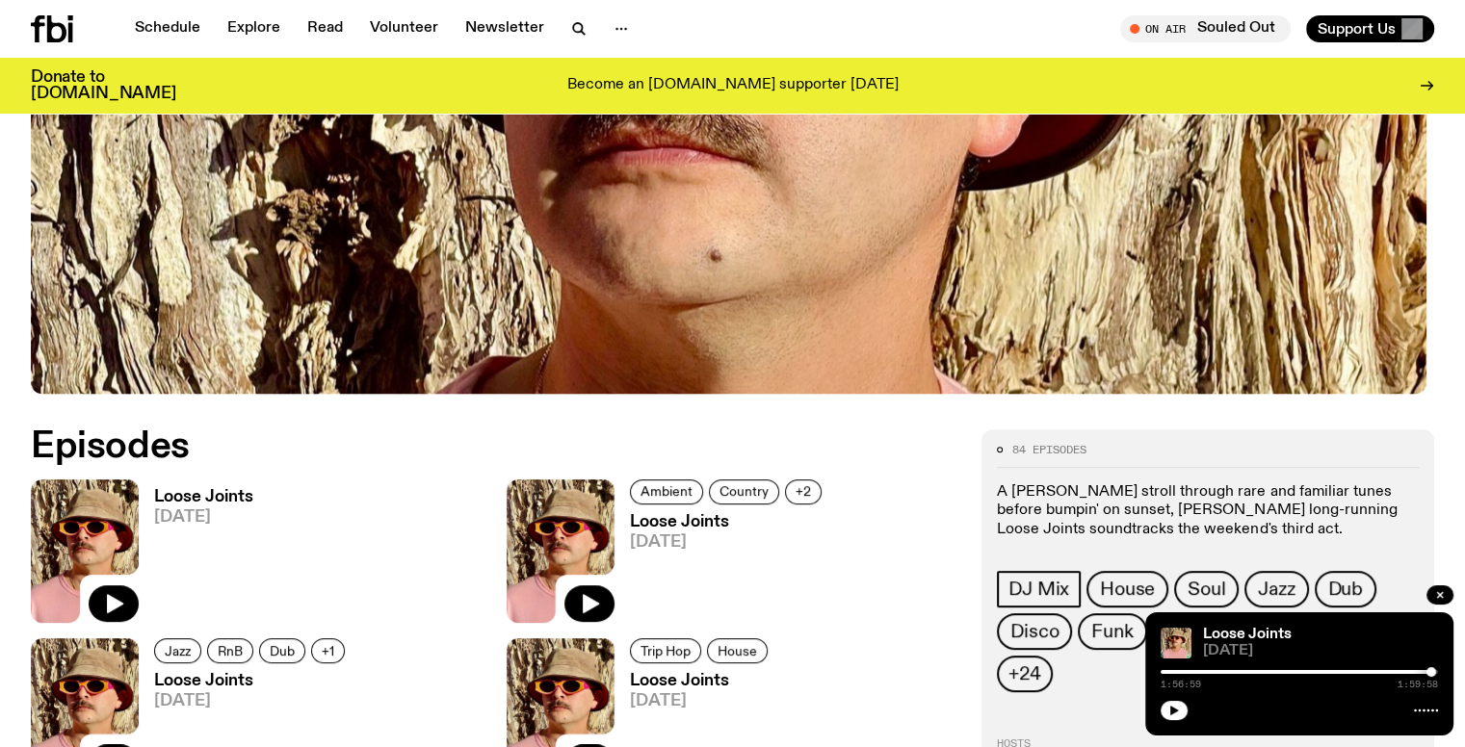
scroll to position [855, 0]
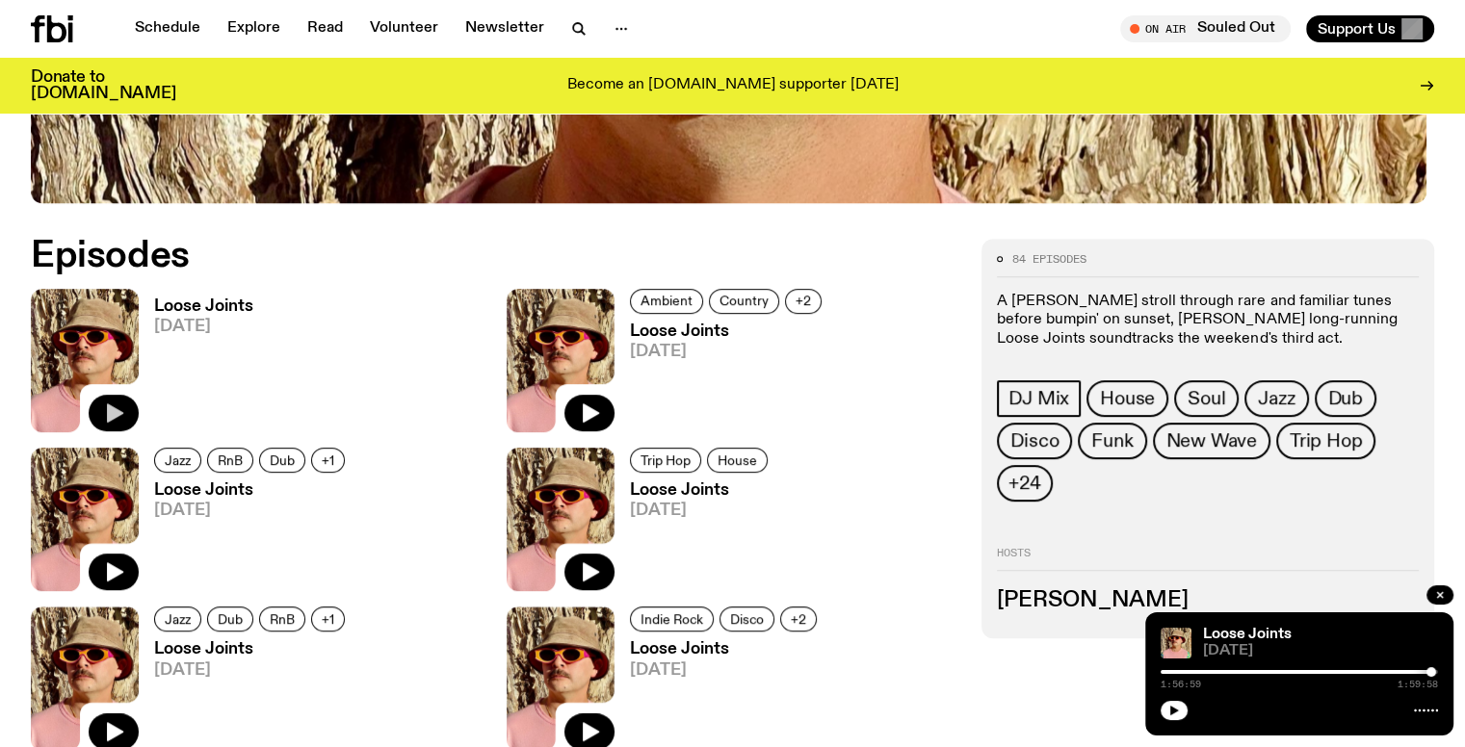
click at [112, 405] on icon "button" at bounding box center [115, 413] width 16 height 19
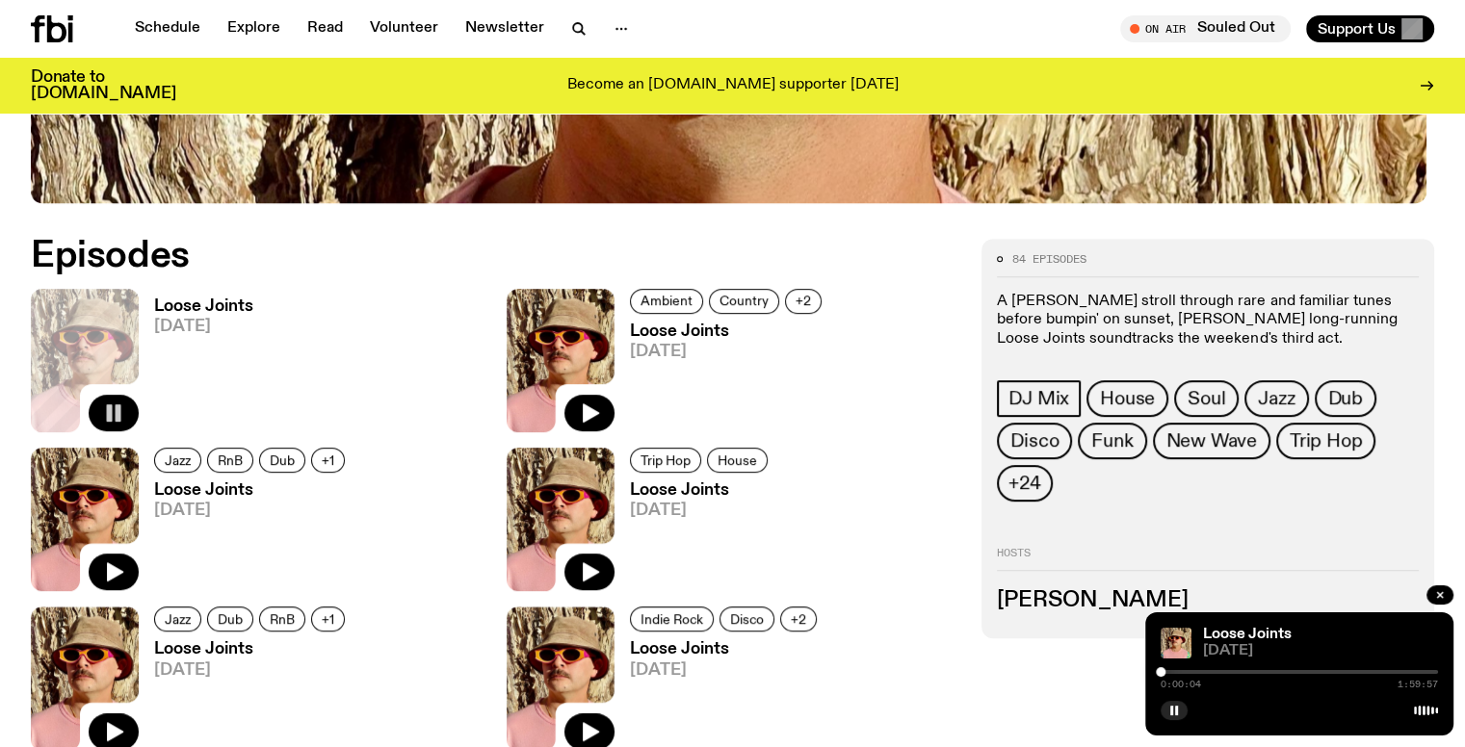
click at [1298, 672] on div at bounding box center [1299, 672] width 277 height 4
click at [1275, 670] on div at bounding box center [1161, 672] width 277 height 4
click at [1258, 672] on div at bounding box center [1136, 672] width 277 height 4
click at [1265, 671] on div at bounding box center [1299, 672] width 277 height 4
click at [1260, 671] on div at bounding box center [1260, 672] width 10 height 10
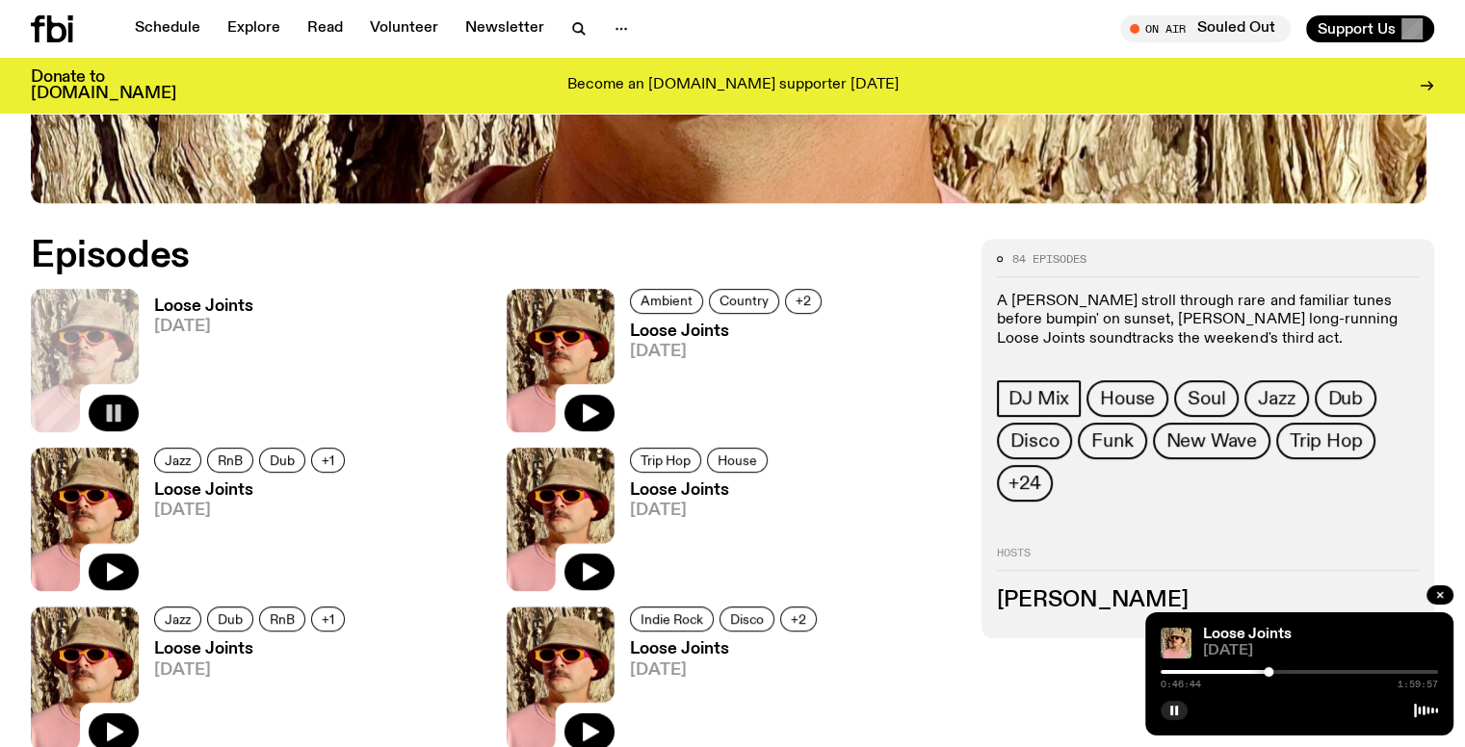
click at [1231, 676] on div "0:46:44 1:59:57" at bounding box center [1299, 678] width 277 height 23
click at [1233, 670] on div at bounding box center [1129, 672] width 277 height 4
click at [1241, 671] on div at bounding box center [1299, 672] width 277 height 4
click at [1237, 672] on div at bounding box center [1237, 672] width 10 height 10
click at [1240, 671] on div at bounding box center [1240, 672] width 10 height 10
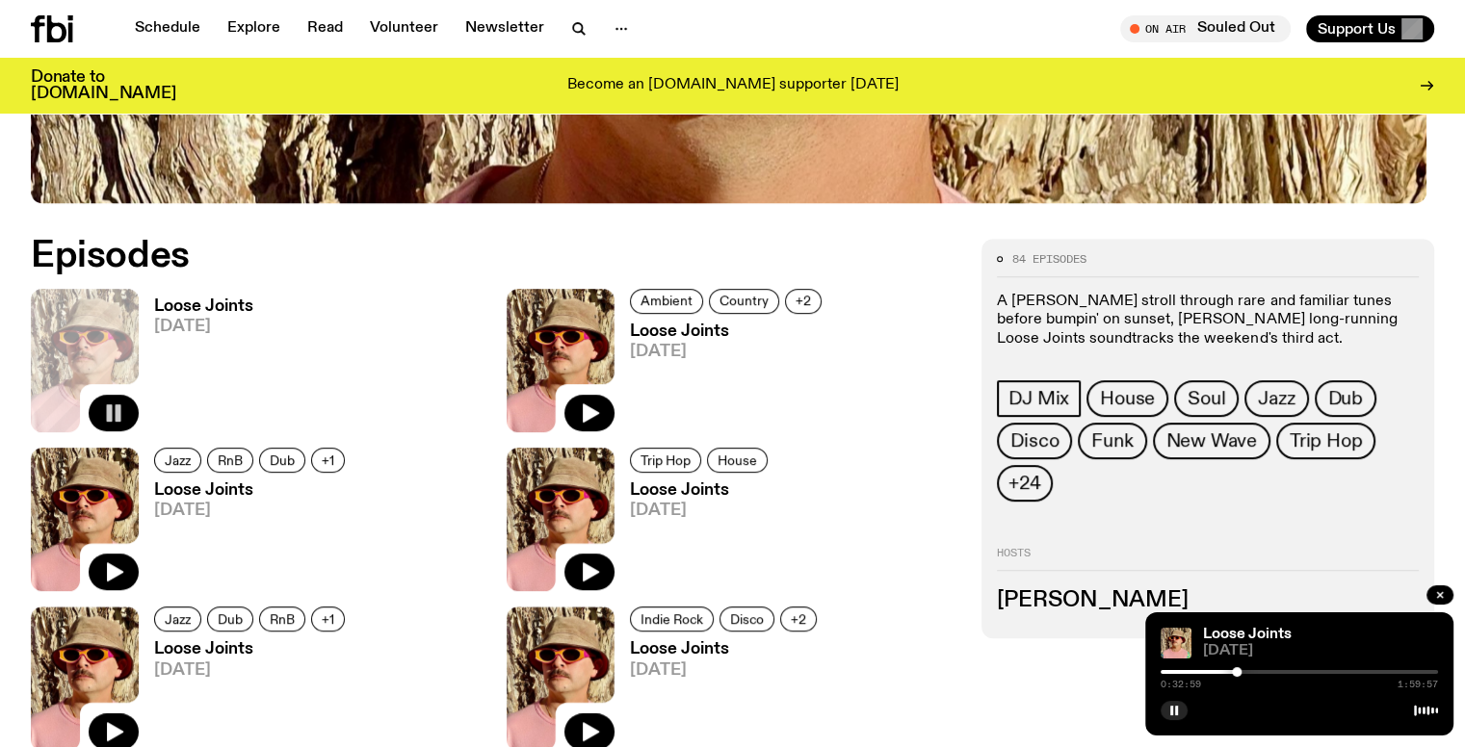
click at [1237, 671] on div at bounding box center [1237, 672] width 10 height 10
click at [1238, 671] on div at bounding box center [1237, 672] width 10 height 10
click at [188, 301] on h3 "Loose Joints" at bounding box center [203, 307] width 99 height 16
